Goal: Transaction & Acquisition: Purchase product/service

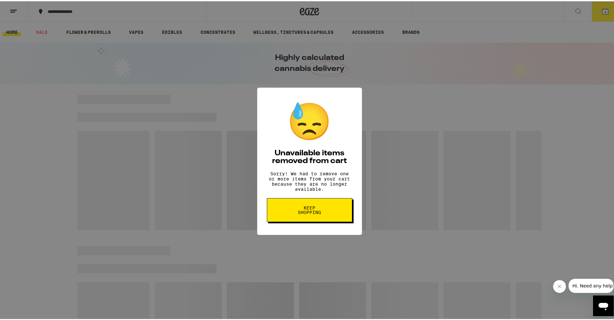
click at [316, 213] on span "Keep Shopping" at bounding box center [309, 208] width 33 height 9
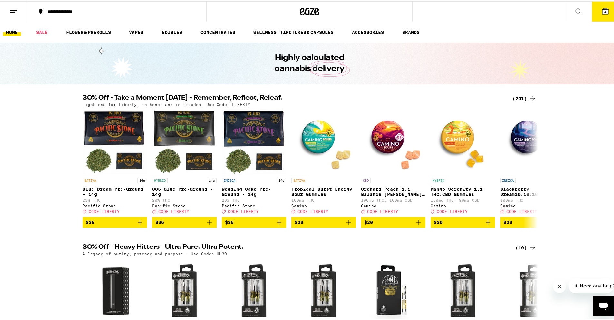
click at [604, 10] on span "4" at bounding box center [605, 11] width 2 height 4
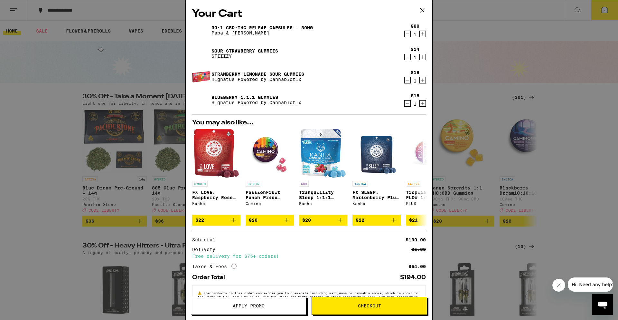
click at [62, 117] on div "Your Cart 30:1 CBD:THC Releaf Capsules - 30mg Papa & [PERSON_NAME] $80 1 Sour S…" at bounding box center [309, 160] width 618 height 320
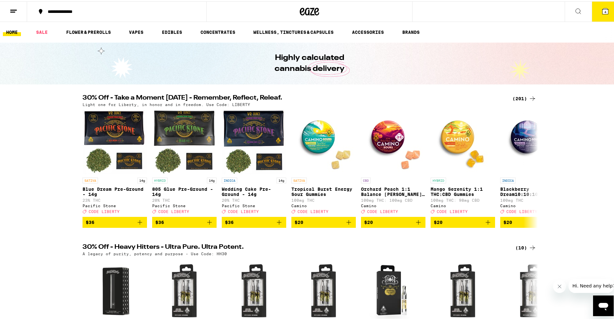
click at [514, 97] on div "(201)" at bounding box center [524, 97] width 24 height 8
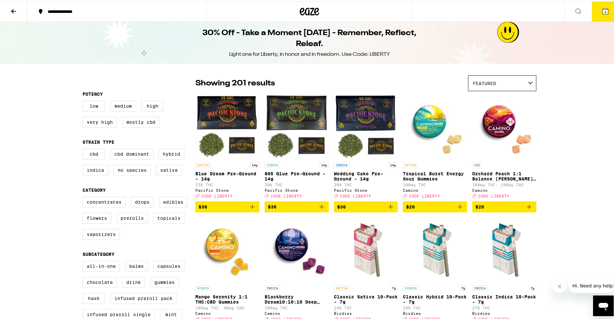
click at [9, 6] on button at bounding box center [13, 10] width 27 height 20
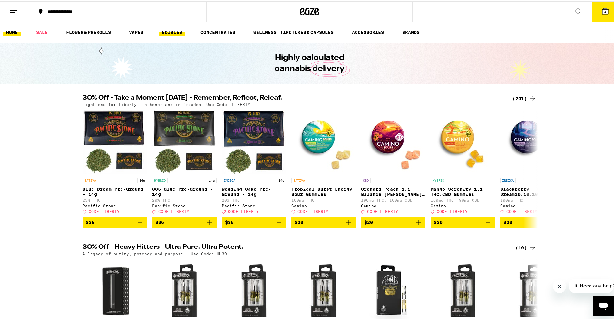
click at [167, 32] on link "EDIBLES" at bounding box center [171, 31] width 27 height 8
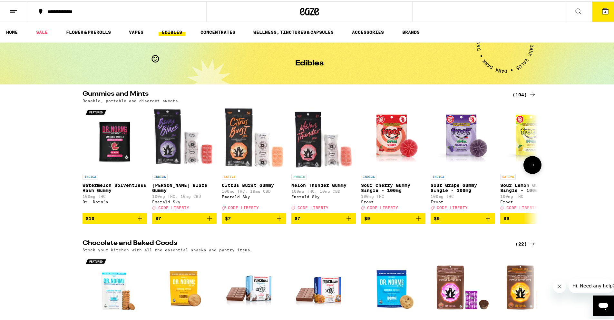
click at [531, 167] on icon at bounding box center [532, 164] width 8 height 8
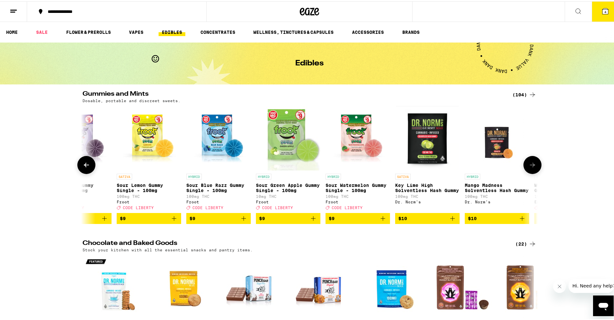
click at [531, 167] on icon at bounding box center [532, 164] width 8 height 8
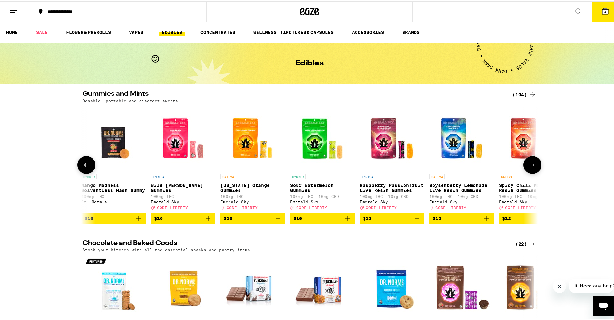
click at [531, 167] on icon at bounding box center [532, 164] width 8 height 8
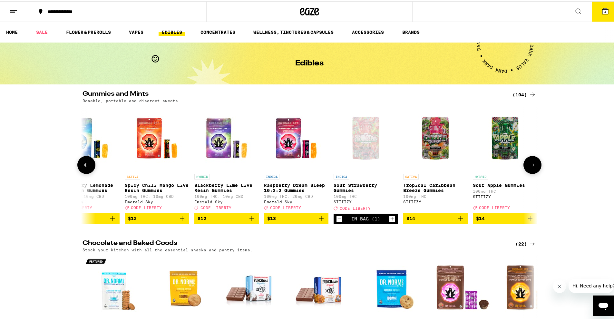
scroll to position [0, 1150]
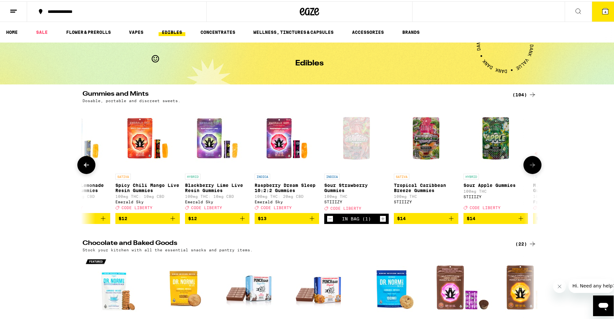
click at [531, 167] on icon at bounding box center [532, 164] width 8 height 8
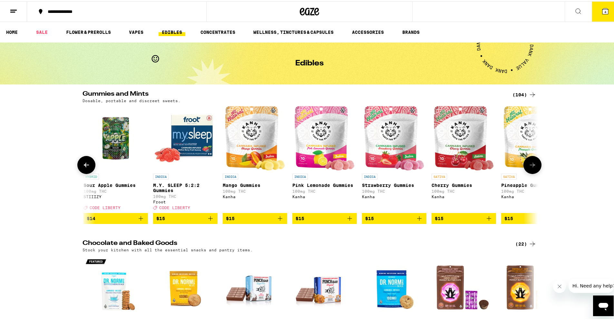
scroll to position [0, 1533]
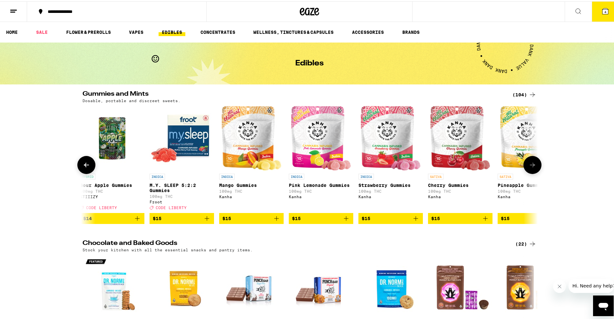
click at [533, 167] on icon at bounding box center [532, 164] width 8 height 8
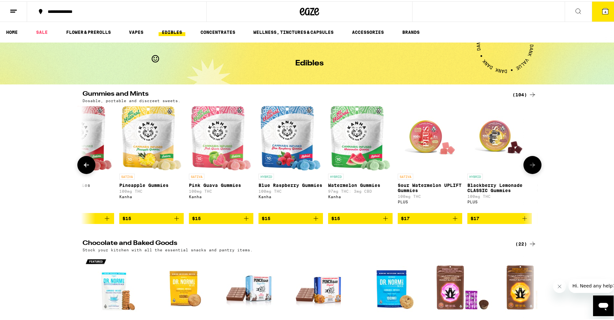
scroll to position [0, 1916]
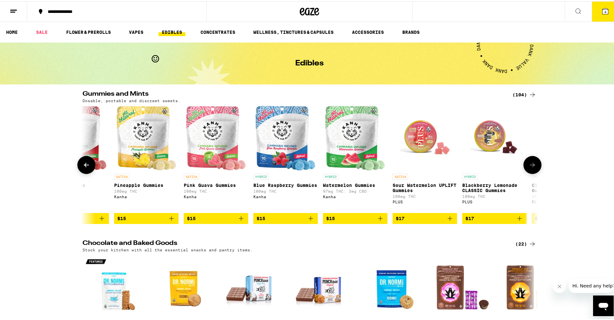
click at [529, 166] on icon at bounding box center [532, 164] width 8 height 8
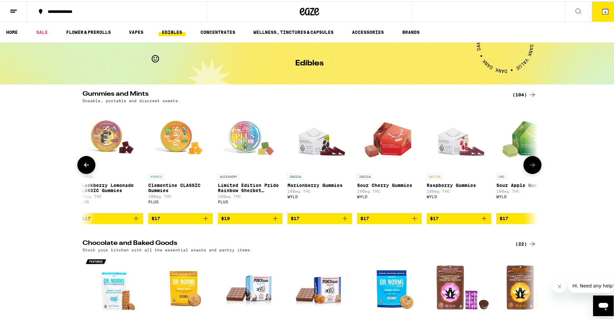
click at [529, 166] on icon at bounding box center [532, 164] width 8 height 8
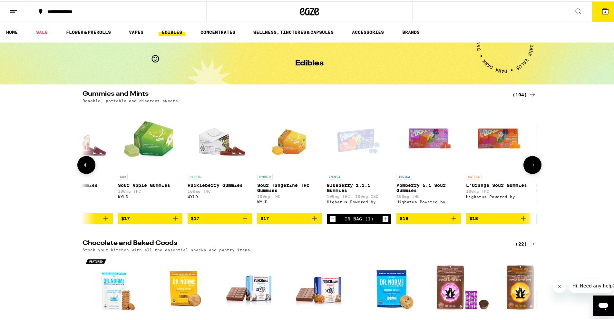
scroll to position [0, 2683]
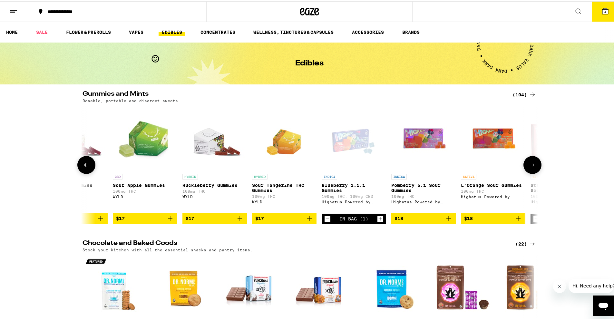
click at [528, 167] on icon at bounding box center [532, 164] width 8 height 8
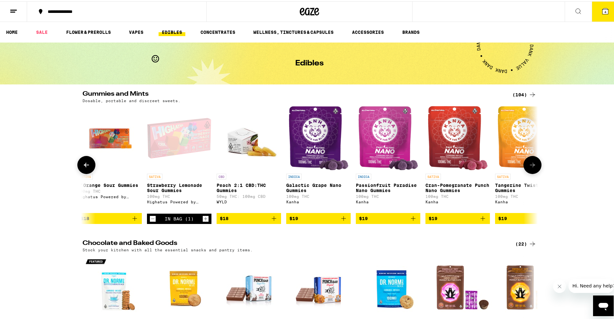
click at [528, 167] on icon at bounding box center [532, 164] width 8 height 8
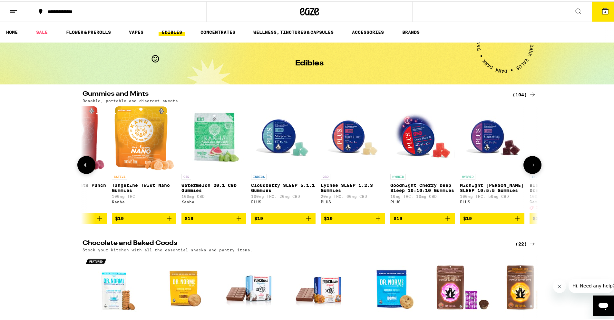
scroll to position [0, 3449]
click at [78, 165] on button at bounding box center [86, 164] width 18 height 18
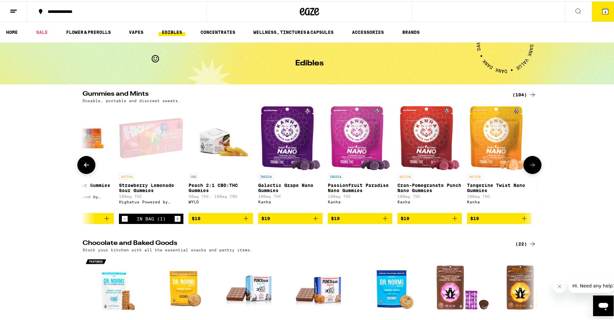
scroll to position [0, 3066]
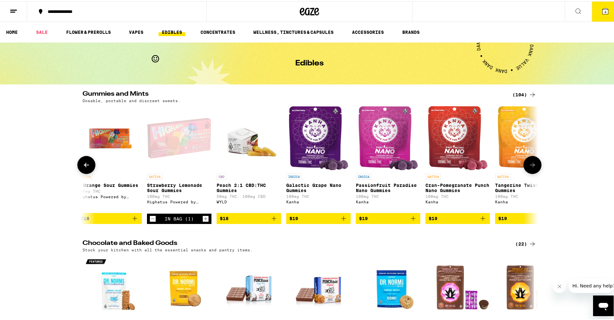
click at [85, 167] on icon at bounding box center [86, 164] width 8 height 8
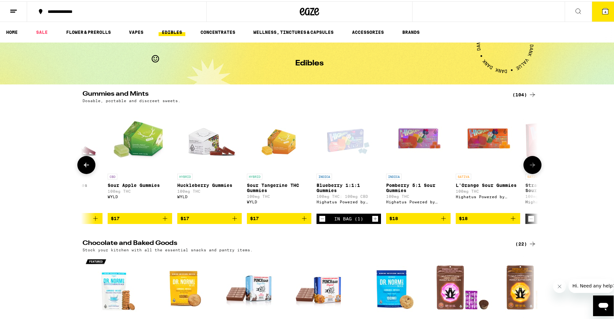
scroll to position [0, 2683]
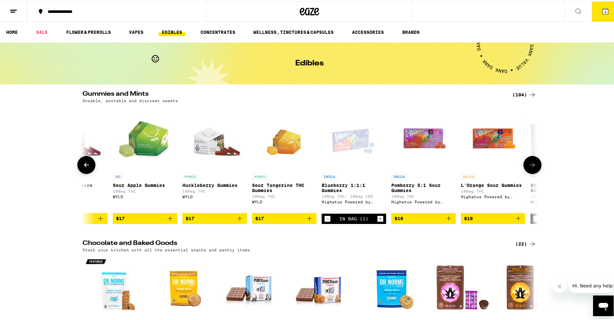
click at [377, 221] on icon "Increment" at bounding box center [380, 218] width 6 height 8
click at [529, 167] on icon at bounding box center [532, 164] width 8 height 8
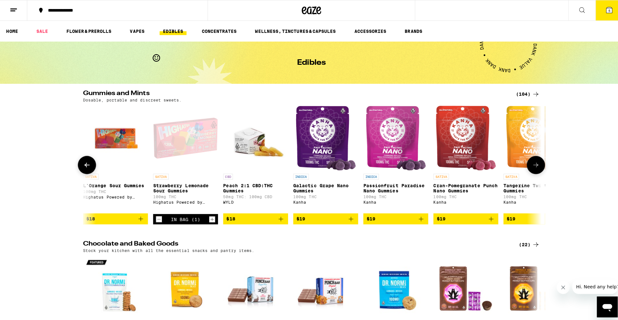
scroll to position [0, 3066]
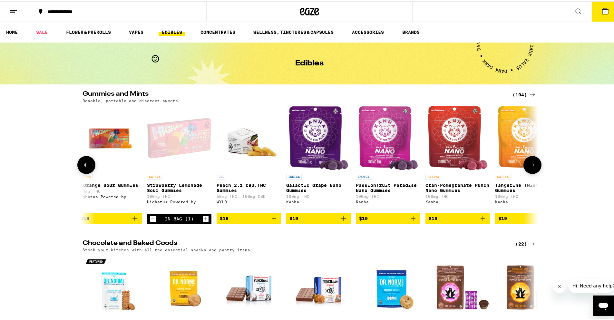
click at [203, 221] on icon "Increment" at bounding box center [206, 218] width 6 height 8
click at [603, 9] on icon at bounding box center [605, 10] width 6 height 6
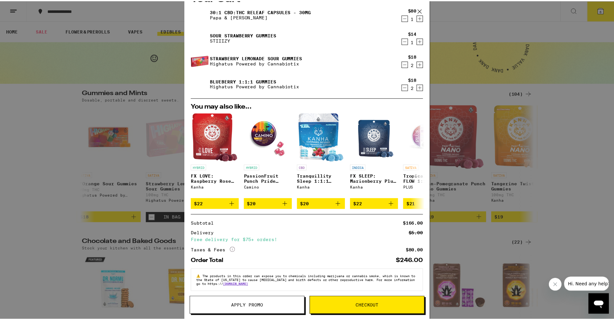
scroll to position [24, 0]
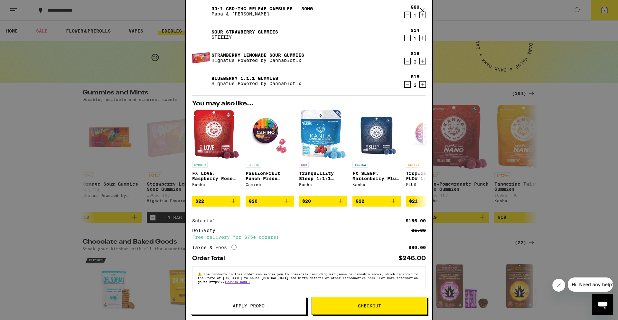
click at [371, 303] on span "Checkout" at bounding box center [369, 305] width 23 height 5
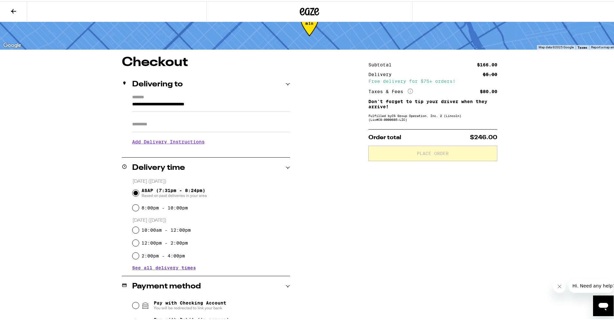
scroll to position [129, 0]
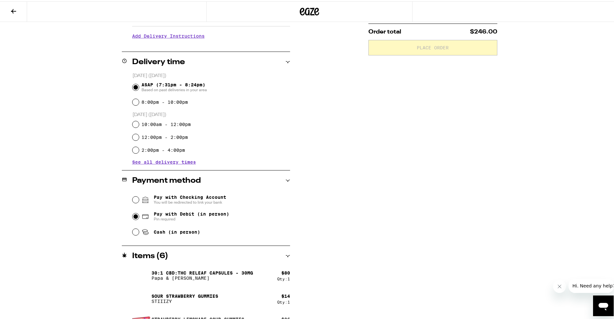
click at [133, 216] on input "Pay with Debit (in person) Pin required" at bounding box center [135, 215] width 6 height 6
radio input "true"
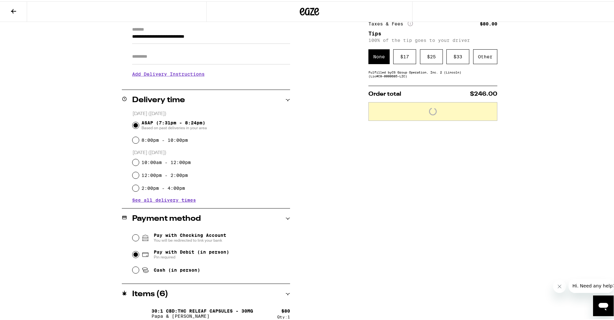
scroll to position [32, 0]
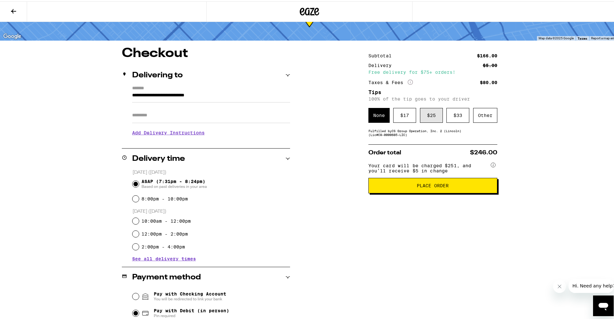
click at [435, 118] on div "$ 25" at bounding box center [431, 114] width 23 height 15
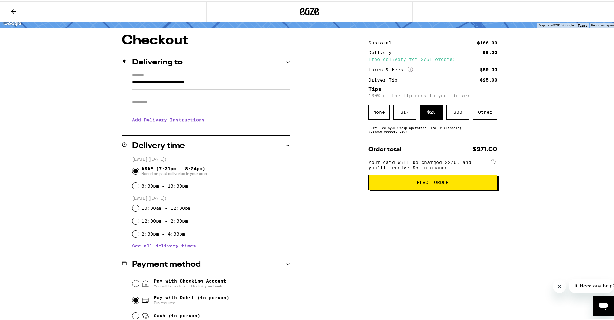
scroll to position [0, 0]
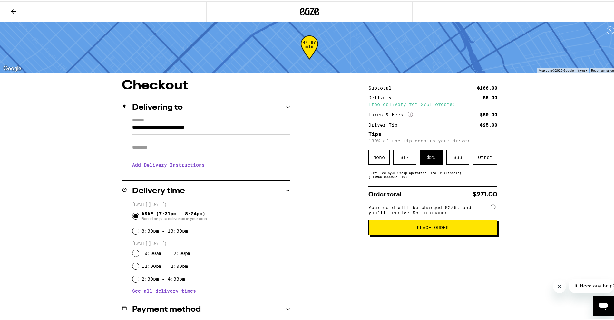
click at [428, 234] on button "Place Order" at bounding box center [432, 225] width 129 height 15
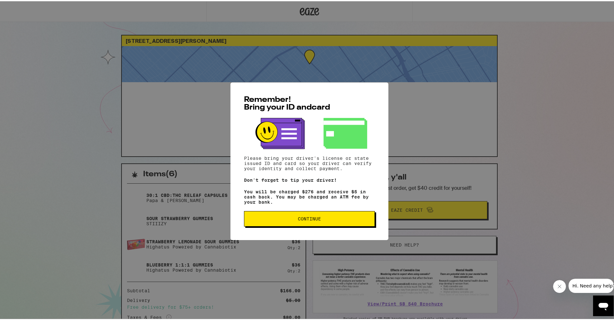
click at [324, 218] on span "Continue" at bounding box center [309, 217] width 120 height 5
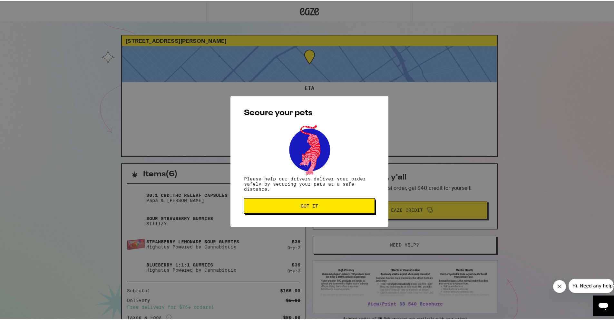
click at [304, 202] on span "Got it" at bounding box center [308, 204] width 17 height 5
